Goal: Task Accomplishment & Management: Complete application form

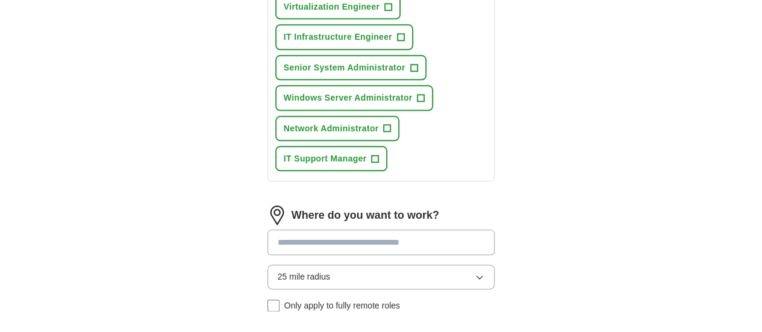
scroll to position [623, 0]
click at [281, 230] on input at bounding box center [381, 242] width 228 height 25
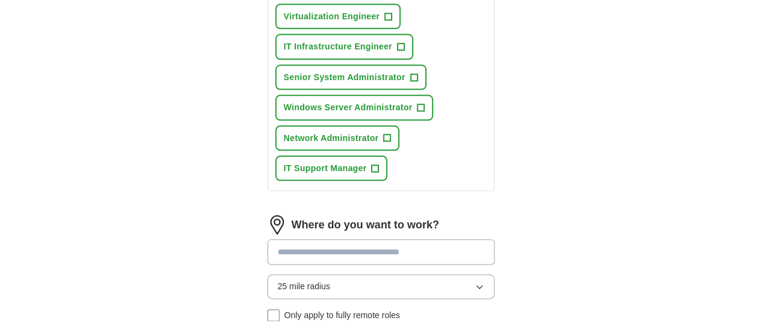
scroll to position [614, 0]
click at [273, 239] on input at bounding box center [381, 251] width 228 height 25
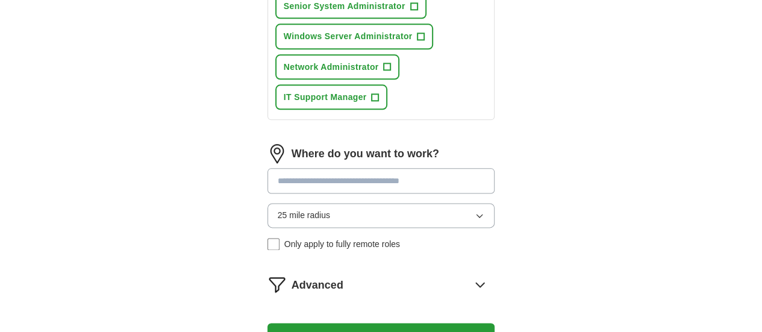
scroll to position [686, 0]
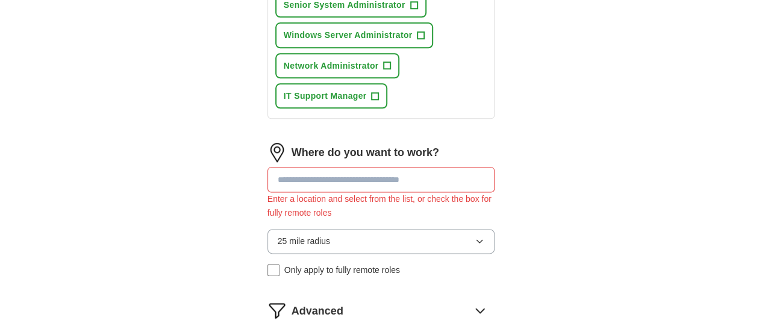
click at [284, 143] on div "Where do you want to work? Enter a location and select from the list, or check …" at bounding box center [381, 214] width 228 height 143
click at [270, 167] on input at bounding box center [381, 179] width 228 height 25
click at [292, 234] on span "25 mile radius" at bounding box center [304, 240] width 52 height 13
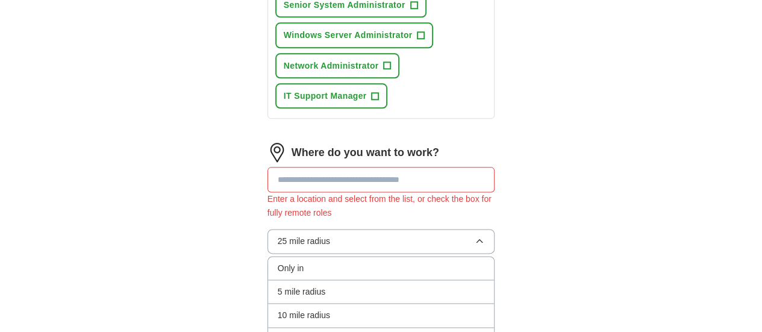
click at [292, 234] on span "25 mile radius" at bounding box center [304, 240] width 52 height 13
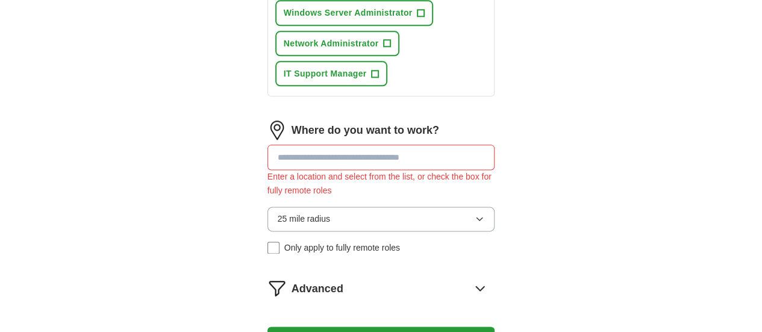
scroll to position [725, 0]
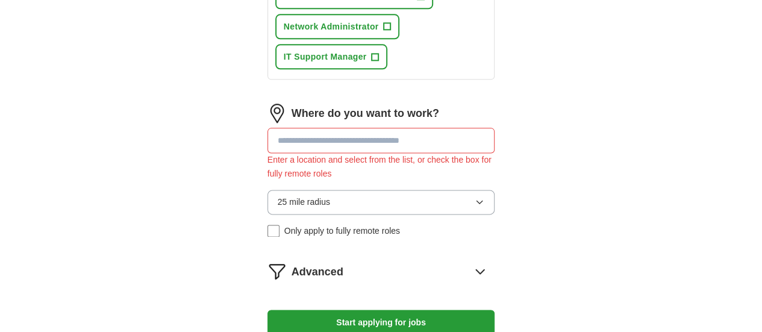
click at [267, 310] on button "Start applying for jobs" at bounding box center [381, 322] width 228 height 25
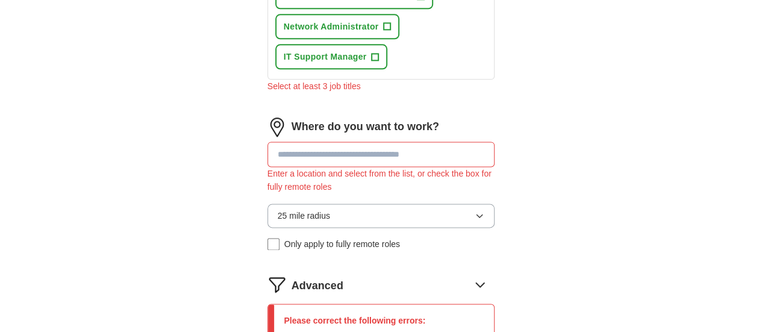
click at [267, 142] on input at bounding box center [381, 154] width 228 height 25
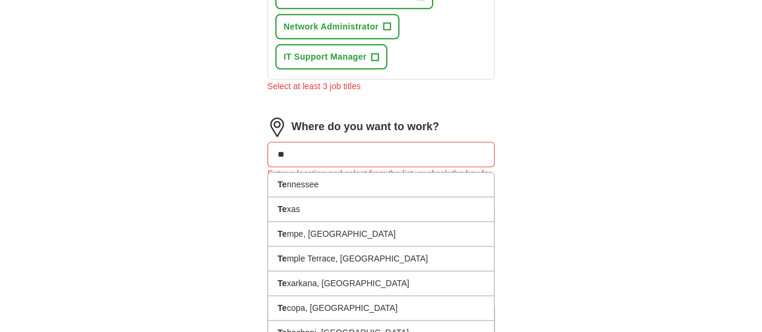
type input "**"
